Goal: Transaction & Acquisition: Purchase product/service

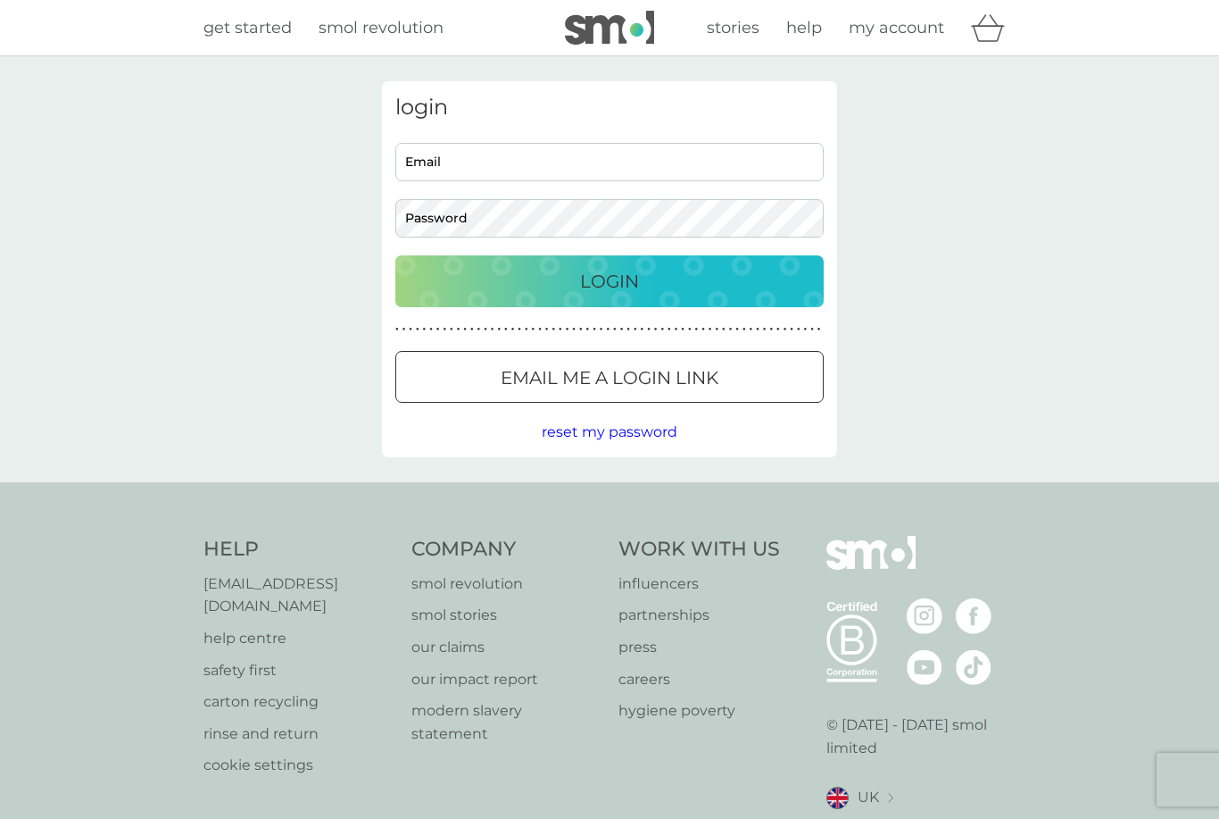
click at [470, 178] on input "Email" at bounding box center [609, 162] width 428 height 38
type input "[PERSON_NAME][EMAIL_ADDRESS][PERSON_NAME][DOMAIN_NAME]"
click at [610, 280] on button "Login" at bounding box center [609, 281] width 428 height 52
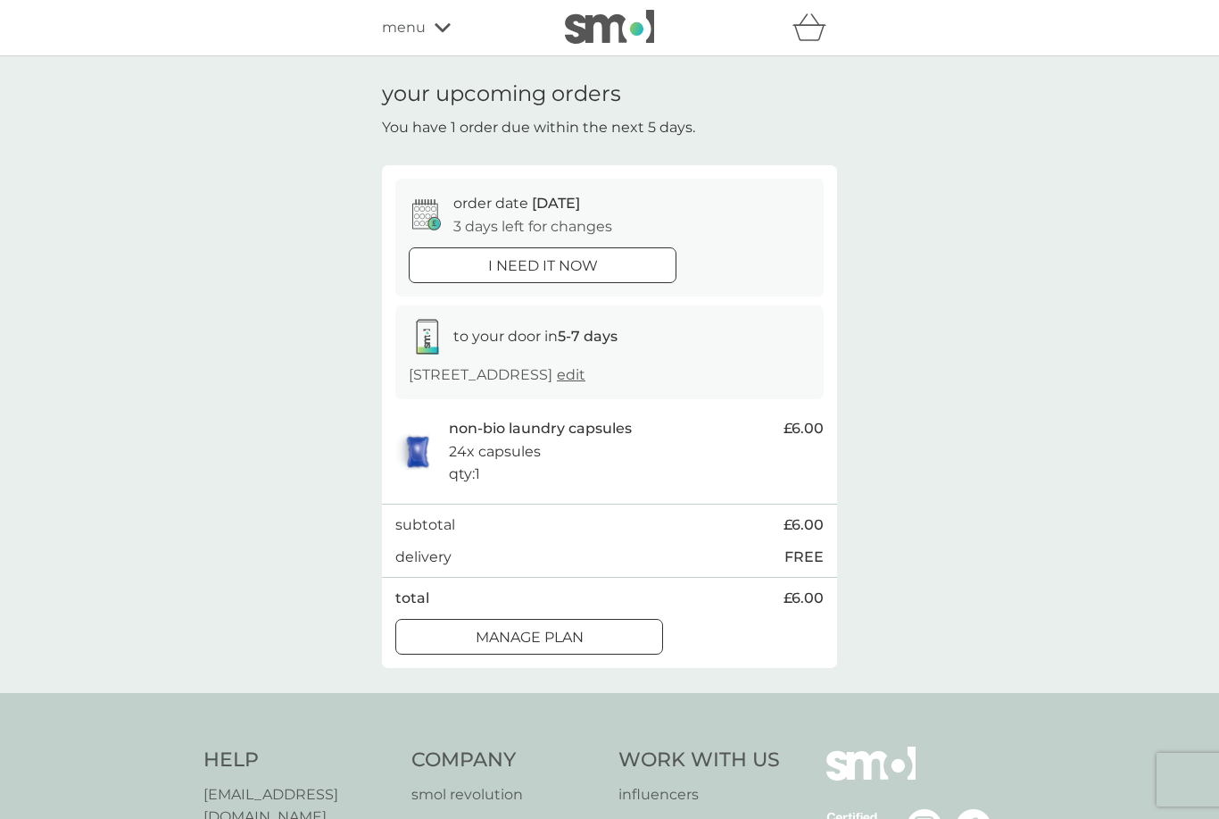
click at [410, 27] on span "menu" at bounding box center [404, 27] width 44 height 23
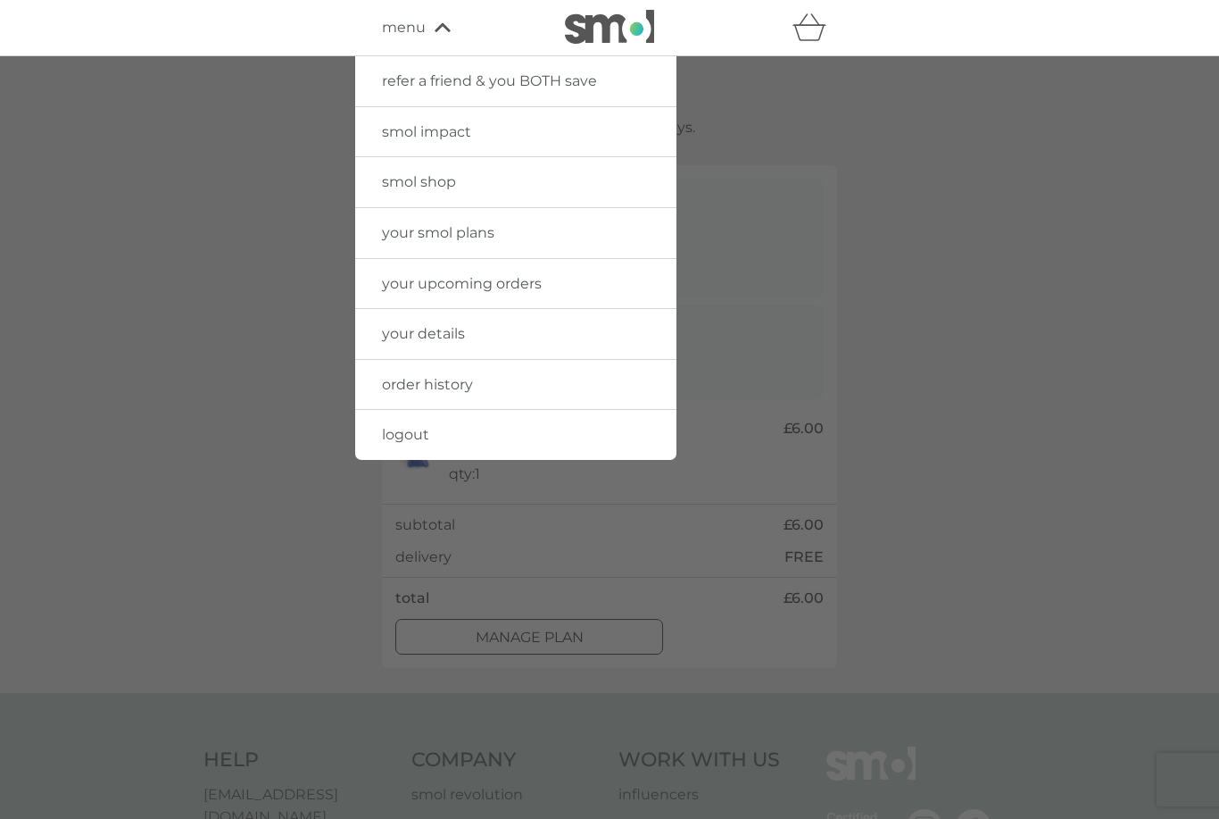
click at [464, 235] on span "your smol plans" at bounding box center [438, 232] width 112 height 17
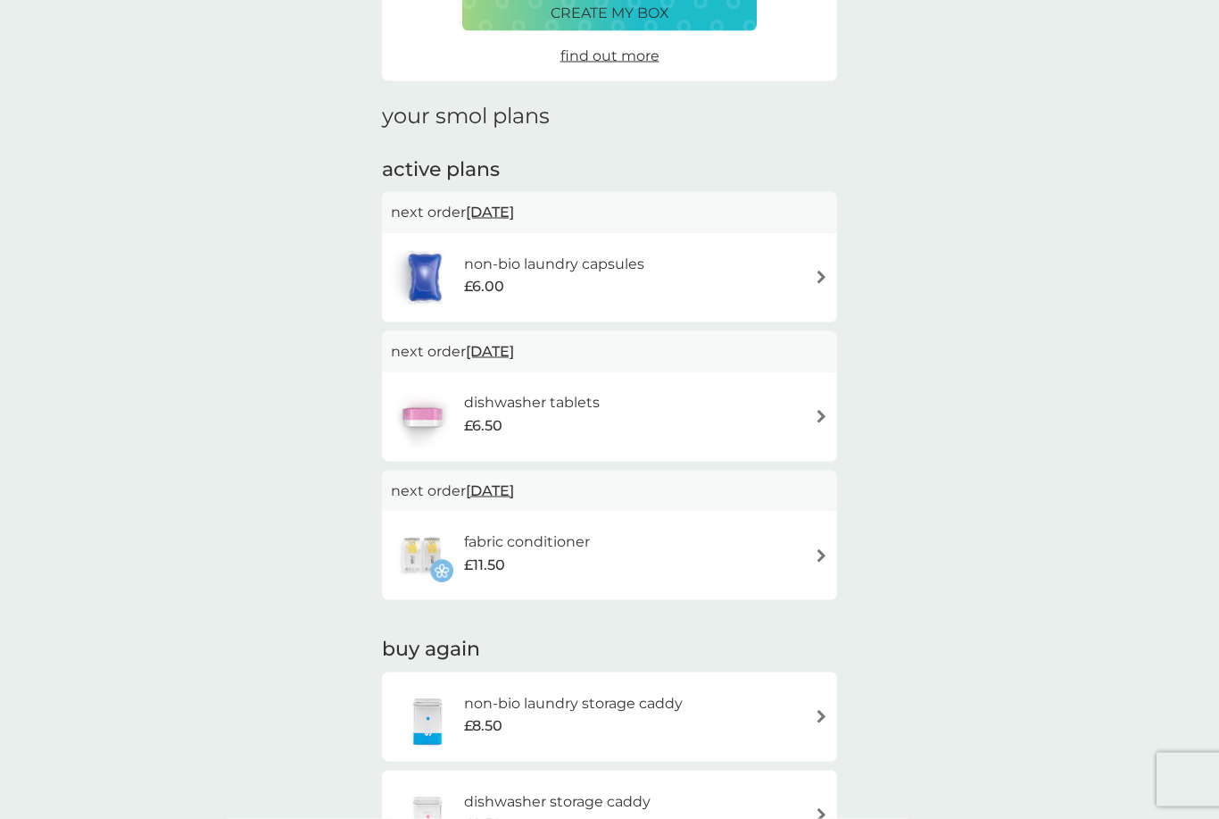
scroll to position [163, 0]
click at [514, 483] on span "12 Nov 2025" at bounding box center [490, 489] width 48 height 35
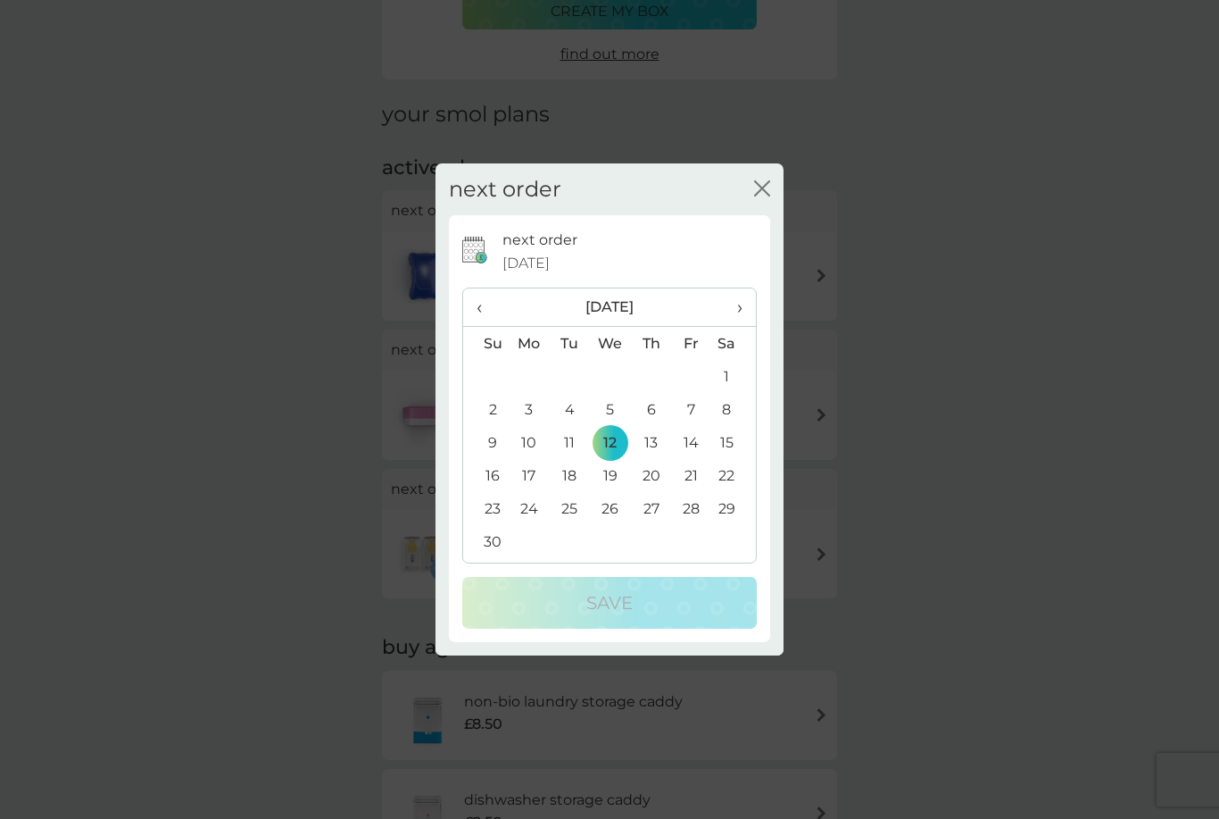
click at [482, 326] on span "‹" at bounding box center [486, 306] width 19 height 37
click at [694, 426] on td "10" at bounding box center [691, 409] width 40 height 33
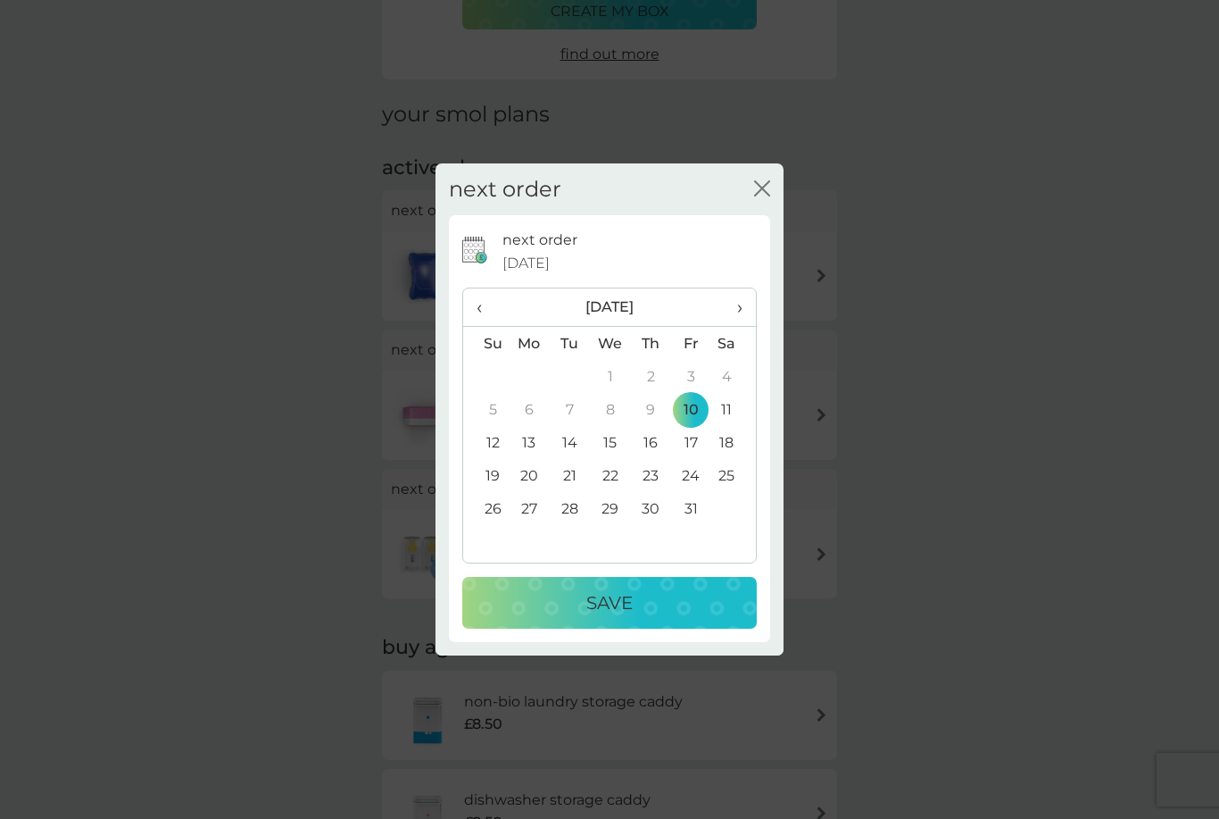
click at [620, 617] on p "Save" at bounding box center [609, 602] width 46 height 29
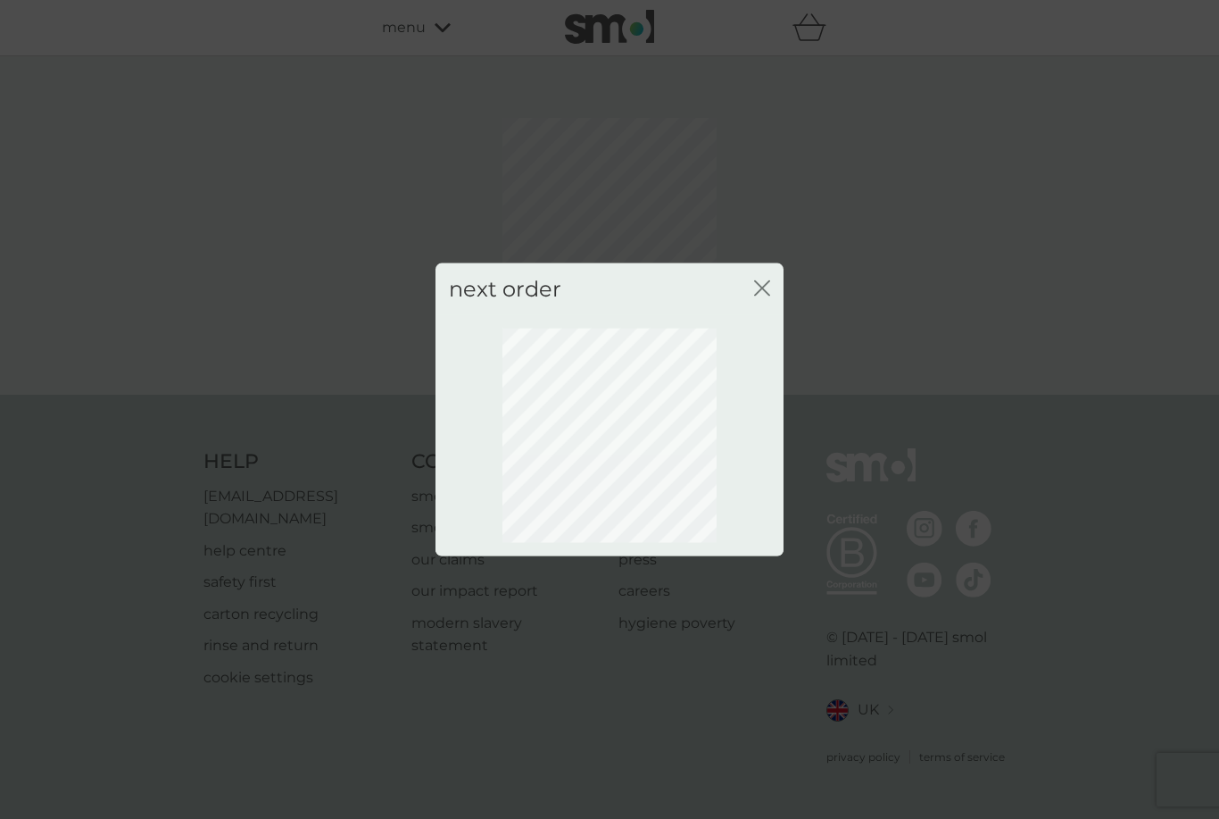
scroll to position [0, 0]
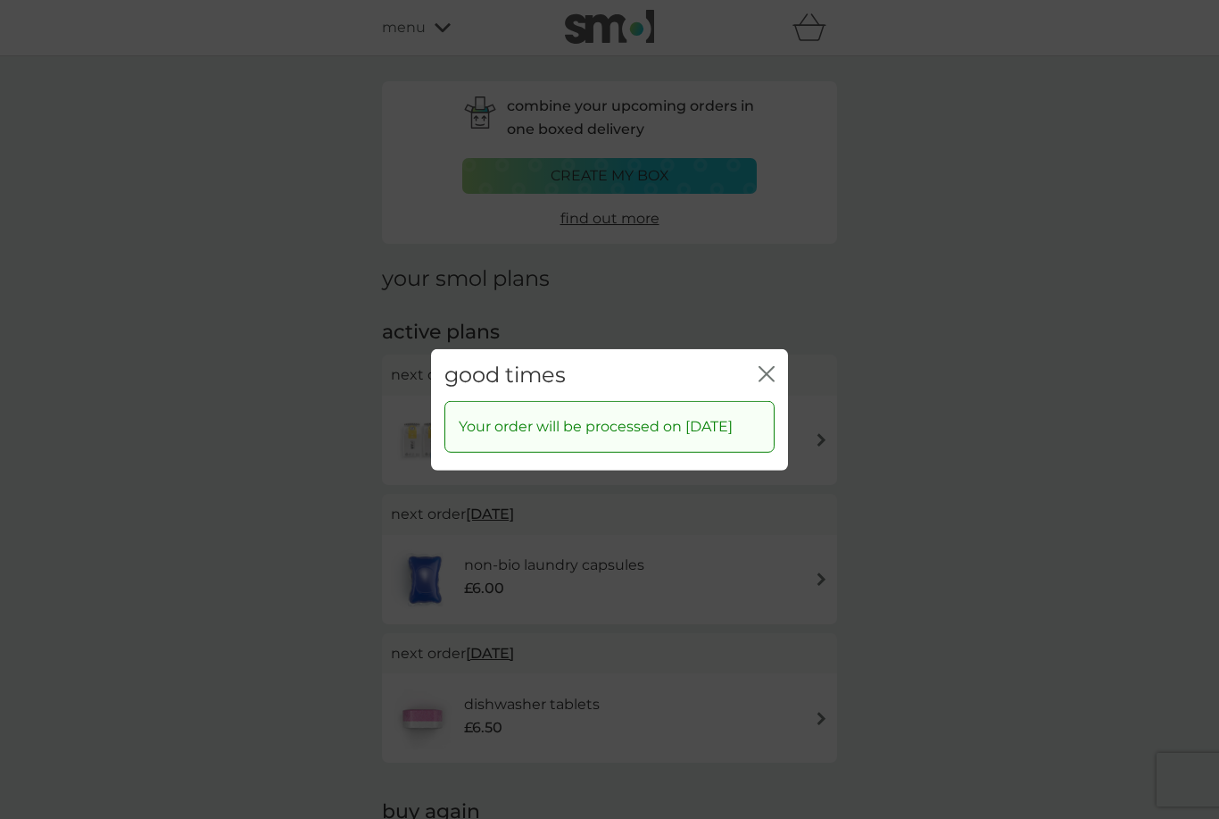
click at [770, 380] on icon "close" at bounding box center [770, 373] width 7 height 14
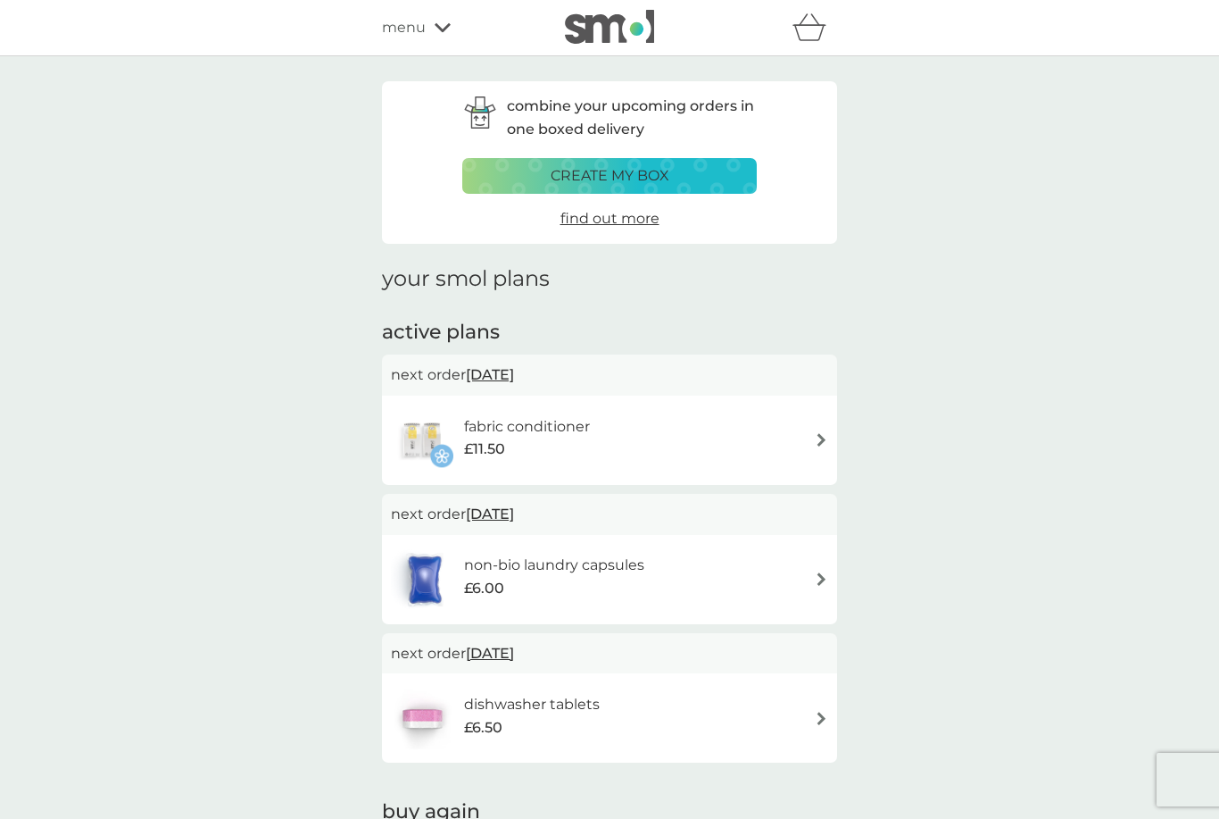
click at [614, 167] on p "create my box" at bounding box center [610, 175] width 119 height 23
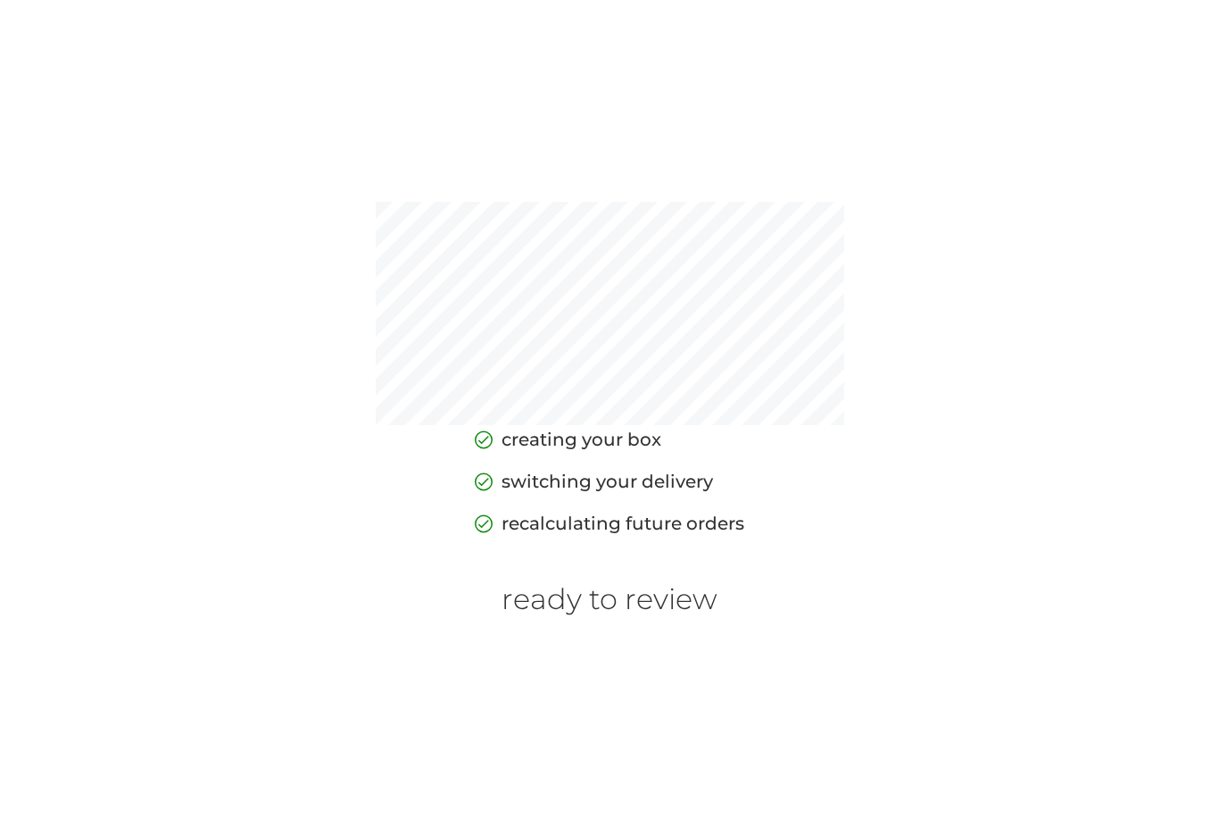
click at [631, 616] on h6 "ready to review" at bounding box center [610, 599] width 216 height 34
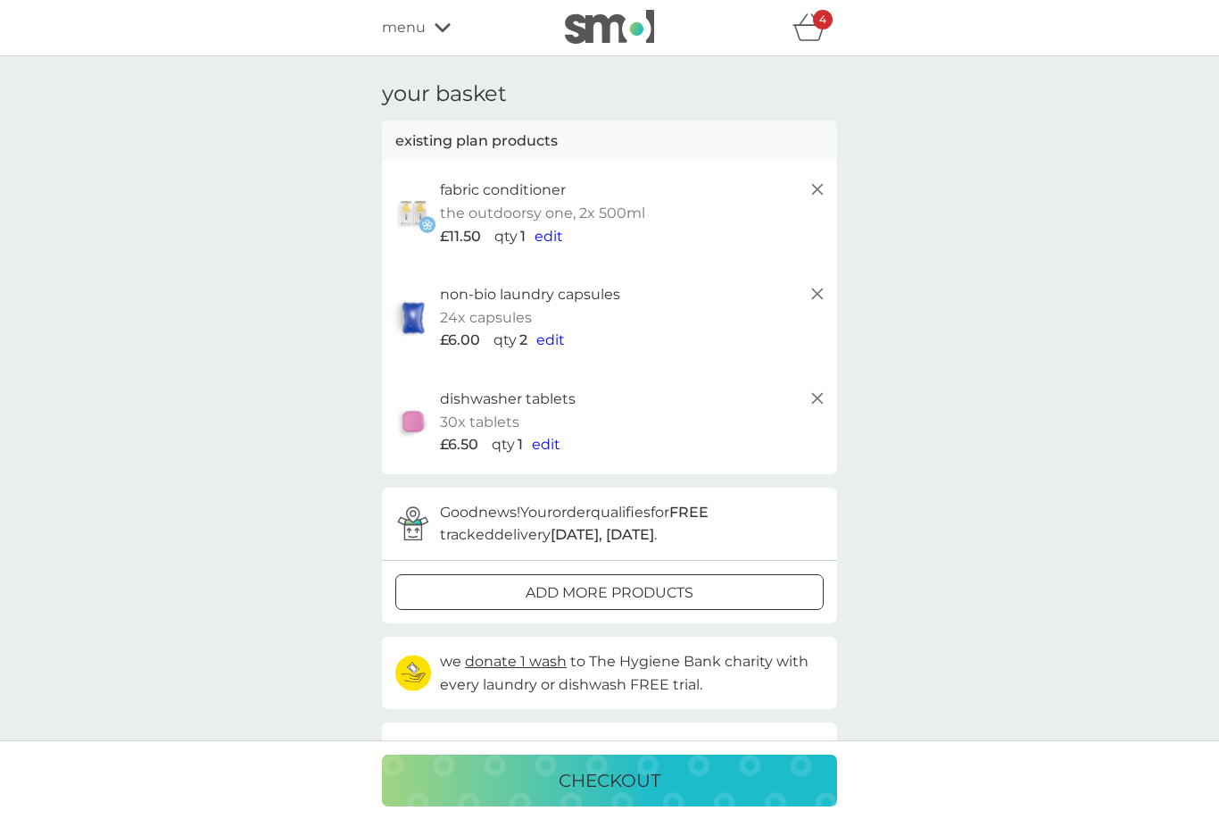
click at [819, 27] on div "4" at bounding box center [823, 20] width 20 height 20
click at [811, 29] on icon "basket" at bounding box center [810, 27] width 34 height 28
click at [829, 26] on div "4" at bounding box center [823, 20] width 20 height 20
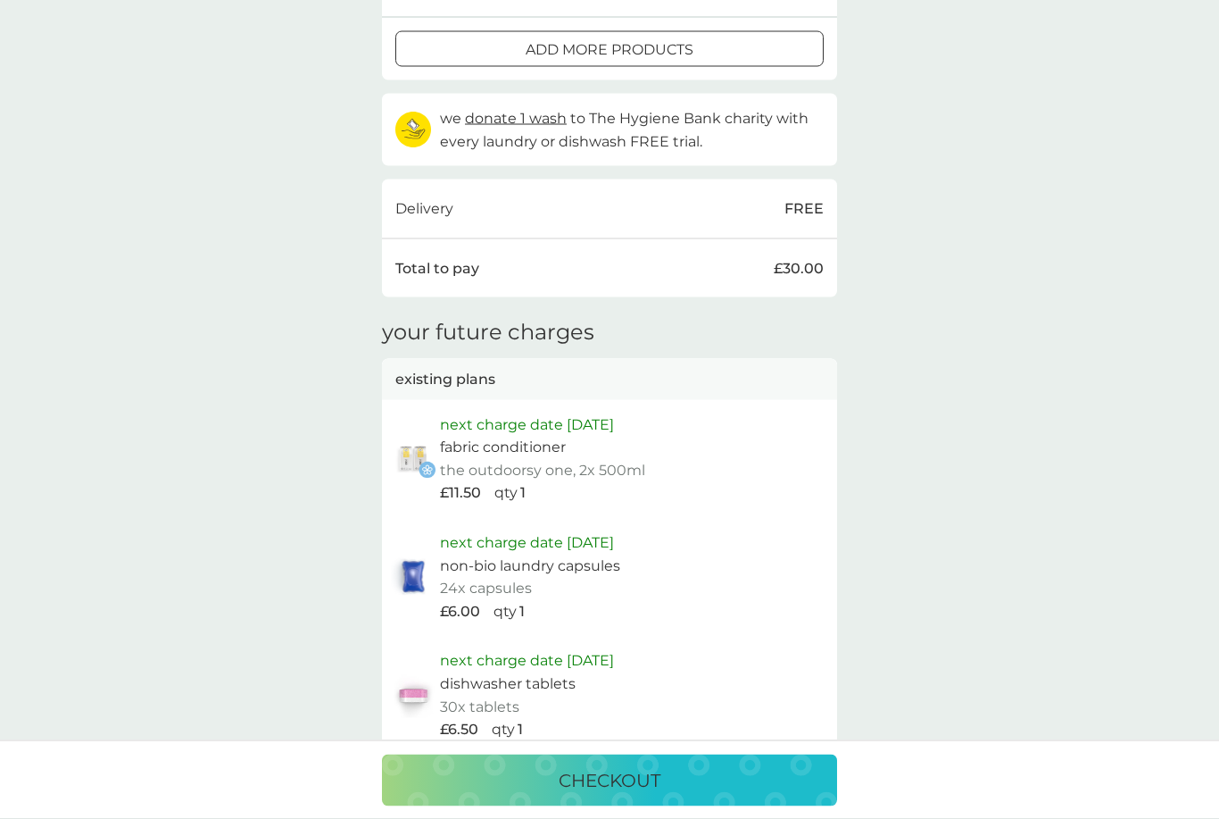
scroll to position [543, 0]
click at [622, 794] on p "checkout" at bounding box center [610, 780] width 102 height 29
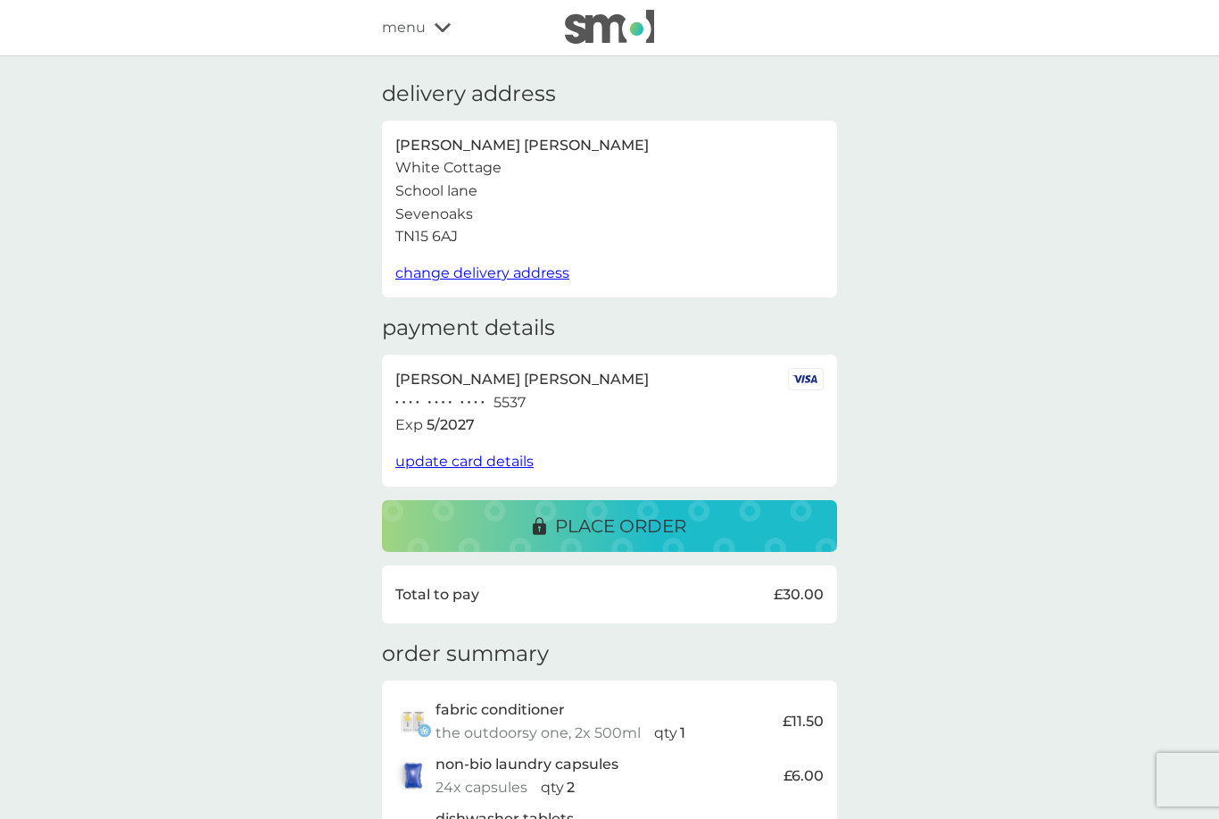
click at [615, 512] on p "place order" at bounding box center [620, 525] width 131 height 29
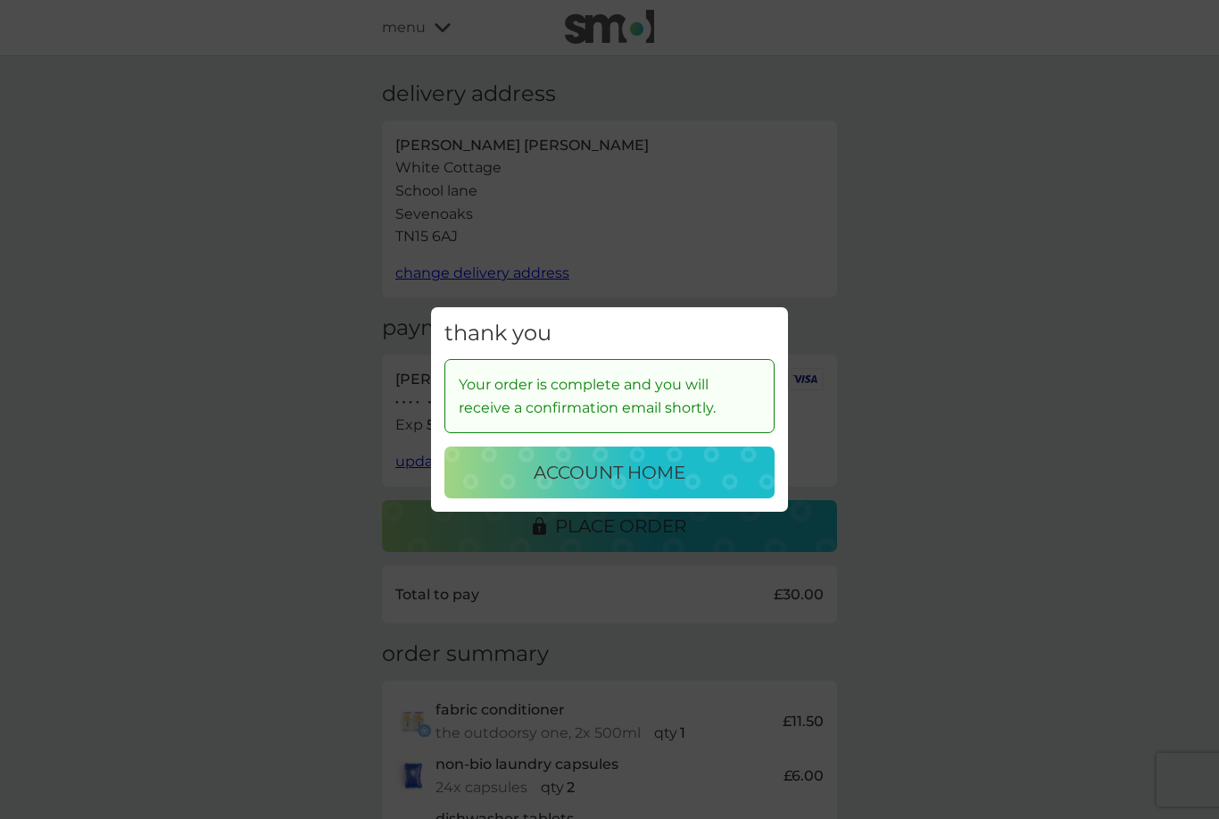
click at [940, 382] on div "thank you Your order is complete and you will receive a confirmation email shor…" at bounding box center [609, 409] width 1219 height 819
click at [1033, 112] on div "thank you Your order is complete and you will receive a confirmation email shor…" at bounding box center [609, 409] width 1219 height 819
click at [606, 486] on p "account home" at bounding box center [610, 472] width 152 height 29
